Goal: Task Accomplishment & Management: Use online tool/utility

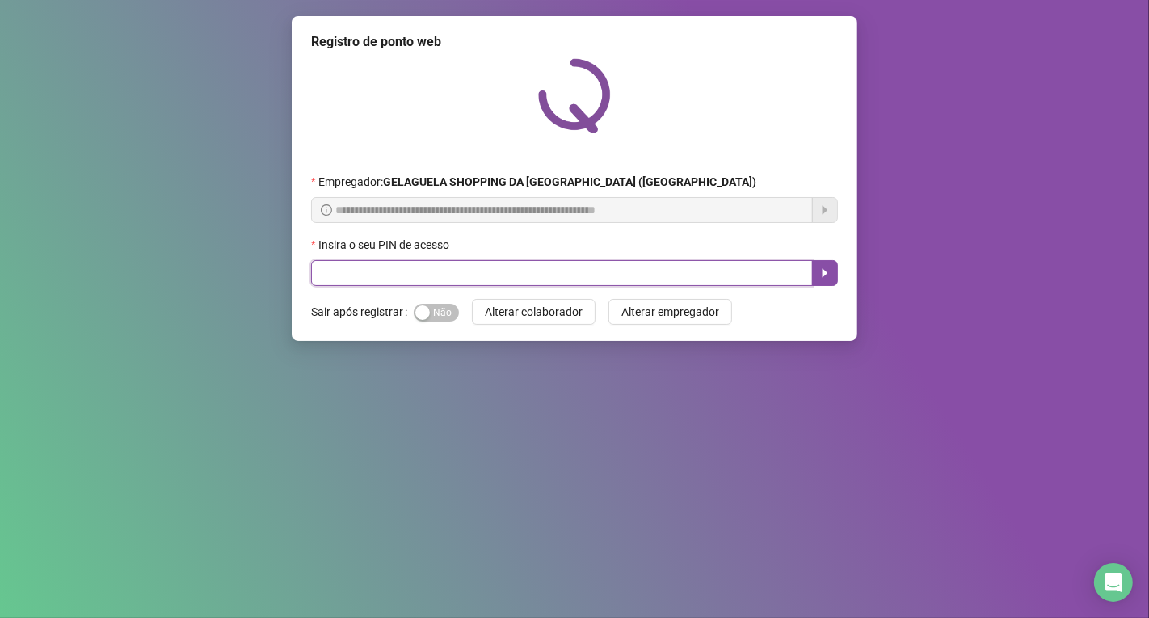
click at [349, 280] on input "text" at bounding box center [562, 273] width 502 height 26
type input "*****"
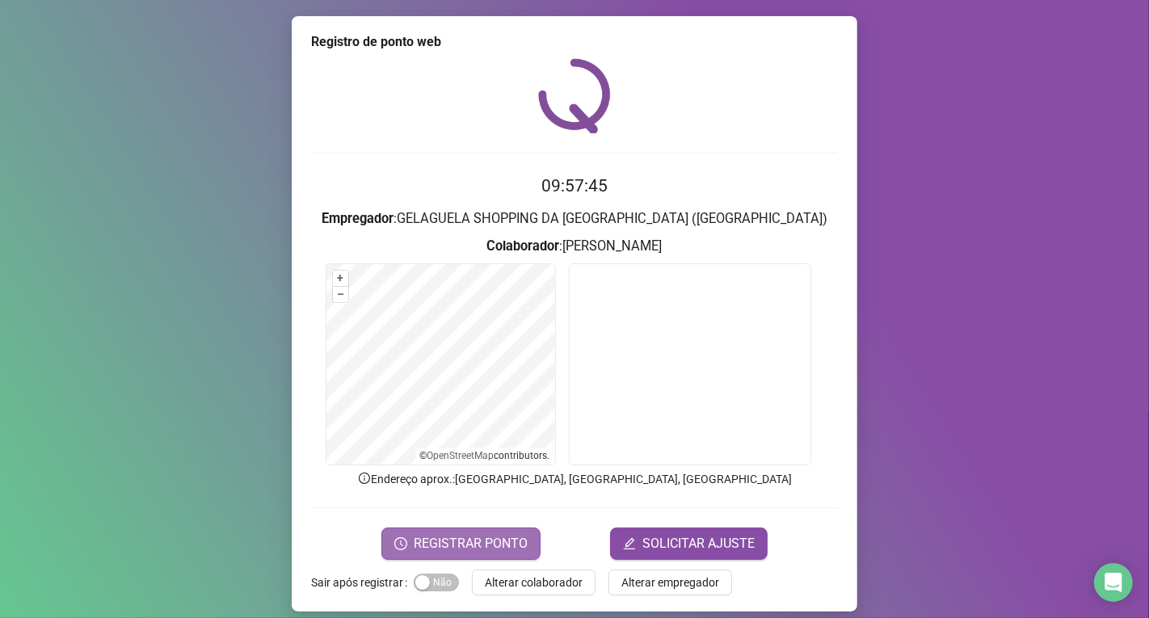
click at [444, 536] on span "REGISTRAR PONTO" at bounding box center [471, 543] width 114 height 19
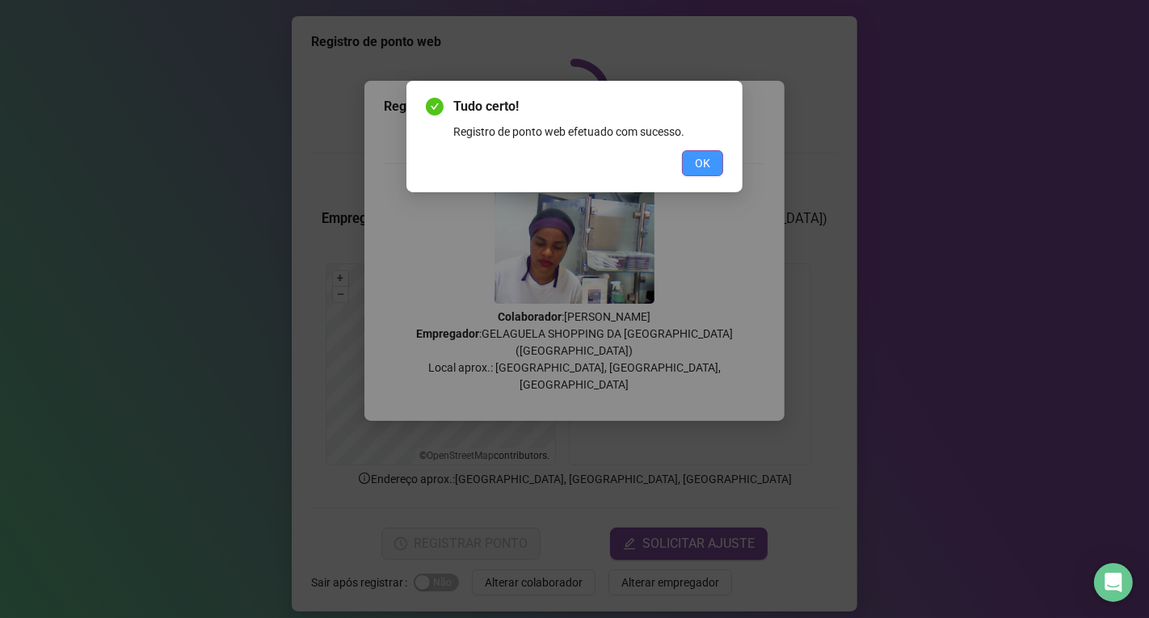
click at [704, 163] on span "OK" at bounding box center [702, 163] width 15 height 18
click at [704, 163] on div "Tudo certo! Registro de ponto web efetuado com sucesso. OK" at bounding box center [574, 309] width 1149 height 618
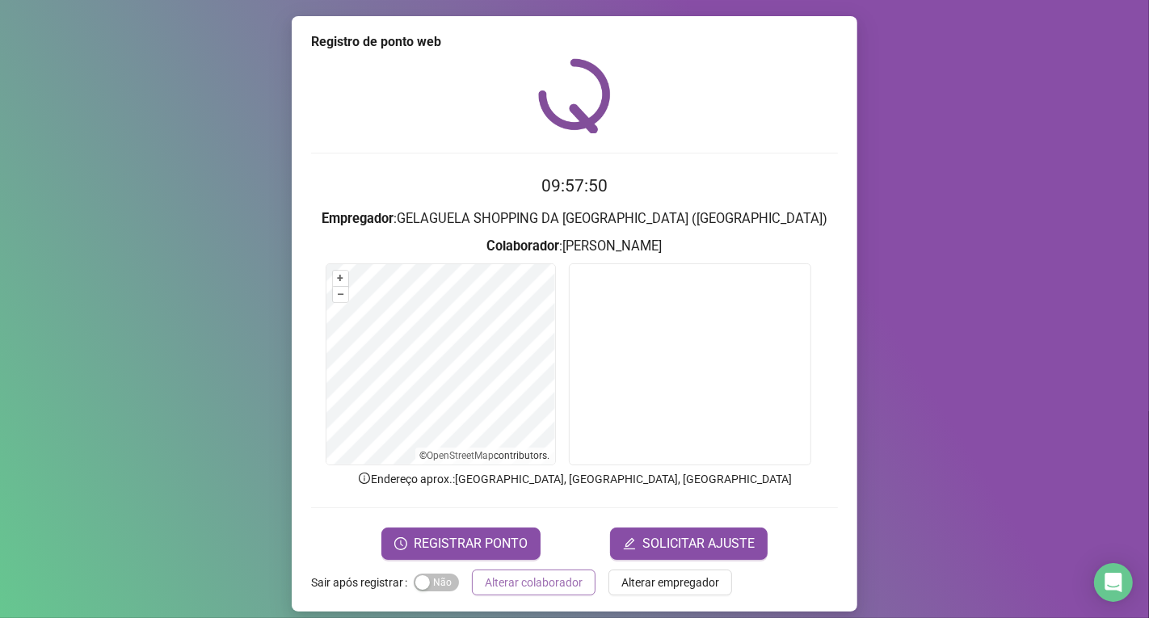
click at [536, 580] on span "Alterar colaborador" at bounding box center [534, 583] width 98 height 18
click at [536, 580] on div "Registro de ponto web 09:57:50 Empregador : GELAGUELA SHOPPING DA [GEOGRAPHIC_D…" at bounding box center [574, 309] width 1149 height 618
